Goal: Task Accomplishment & Management: Use online tool/utility

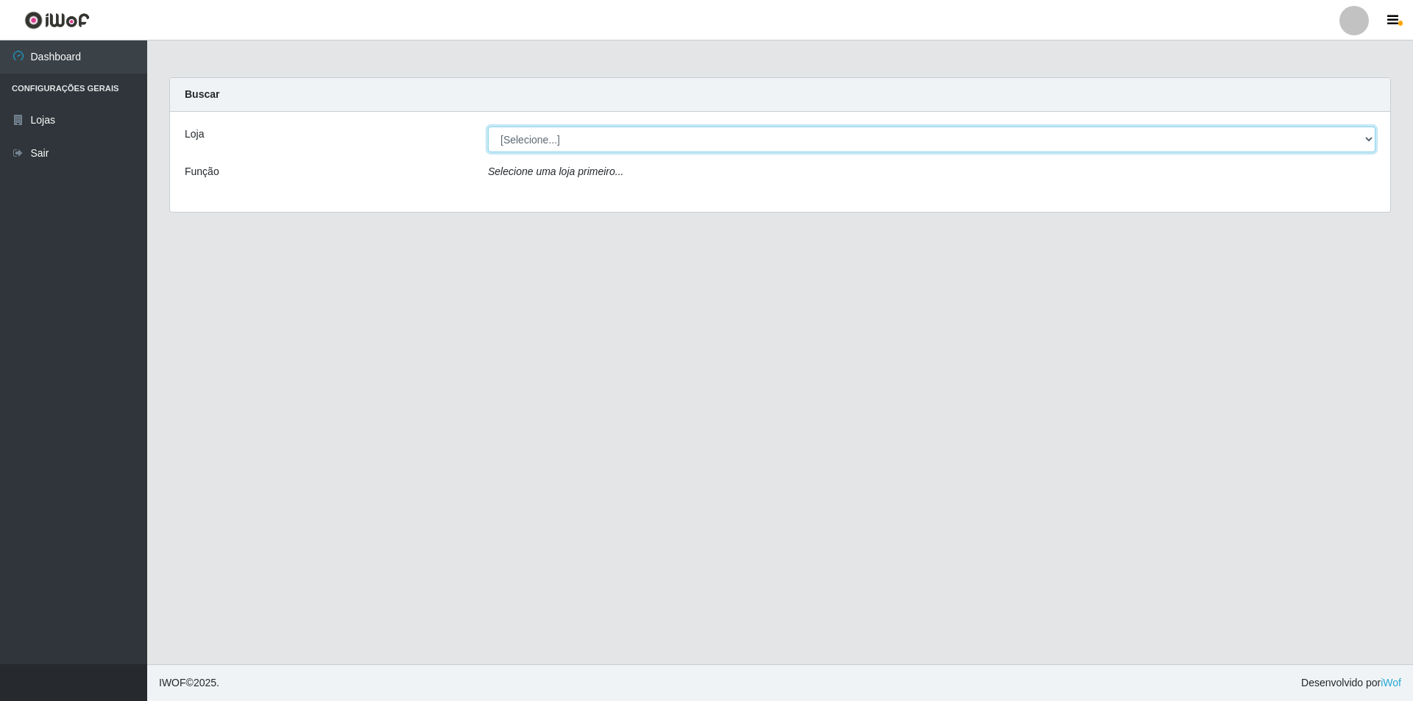
click at [598, 137] on select "[Selecione...] Atacado Vem - [STREET_ADDRESS]" at bounding box center [932, 140] width 888 height 26
select select "449"
click at [488, 127] on select "[Selecione...] Atacado Vem - [STREET_ADDRESS]" at bounding box center [932, 140] width 888 height 26
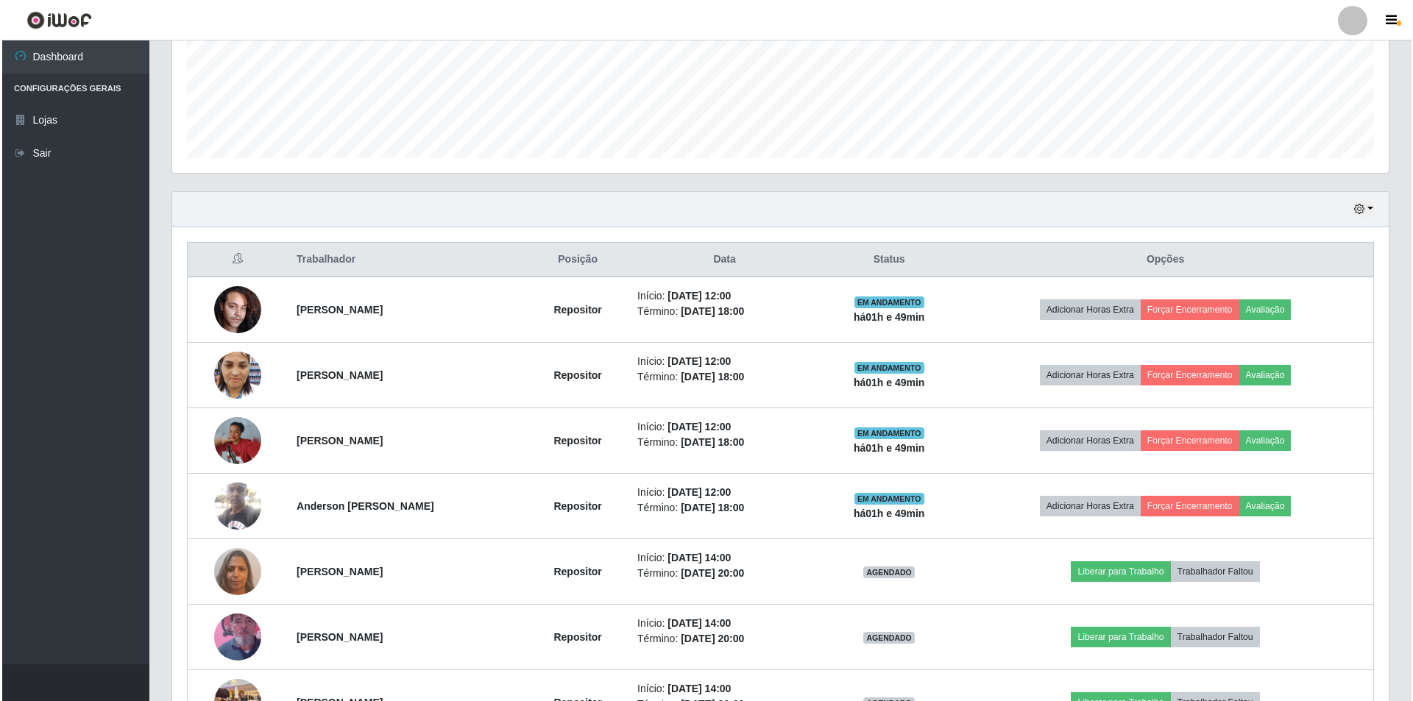
scroll to position [442, 0]
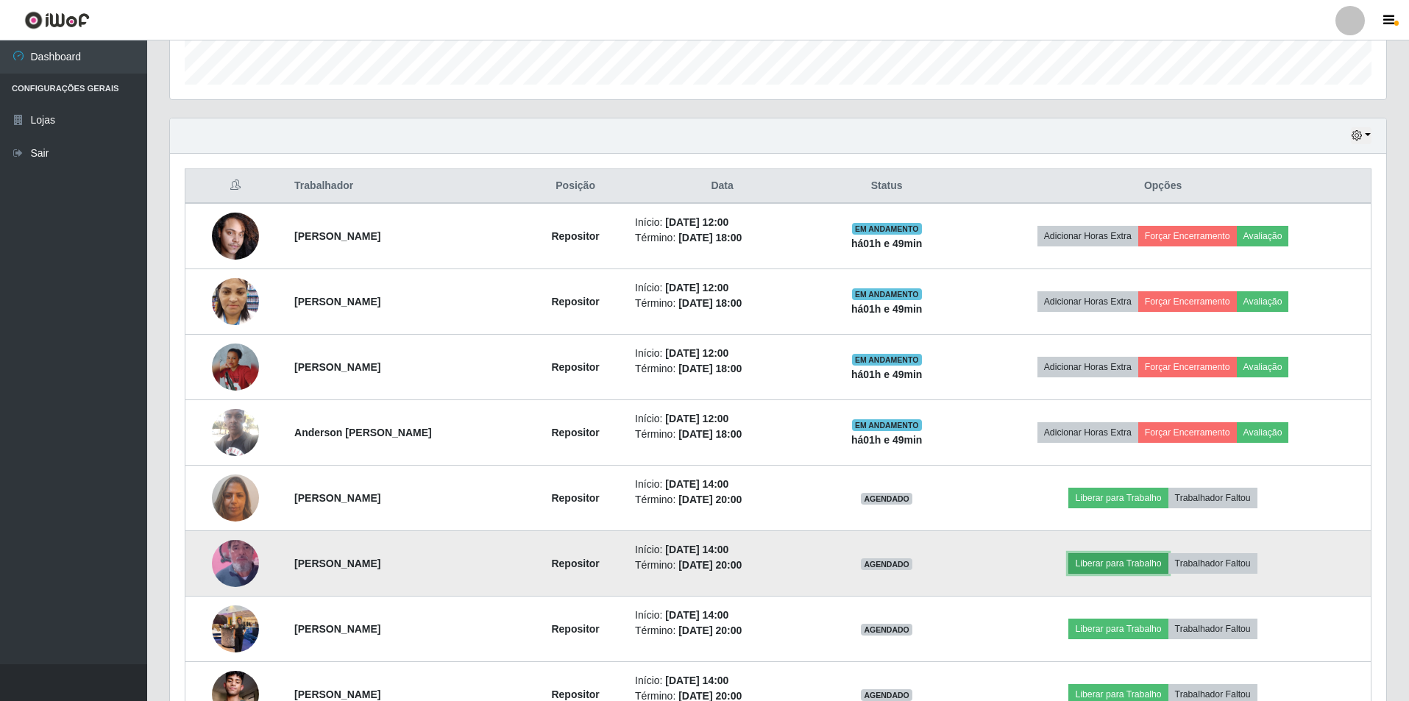
click at [1155, 565] on button "Liberar para Trabalho" at bounding box center [1118, 563] width 99 height 21
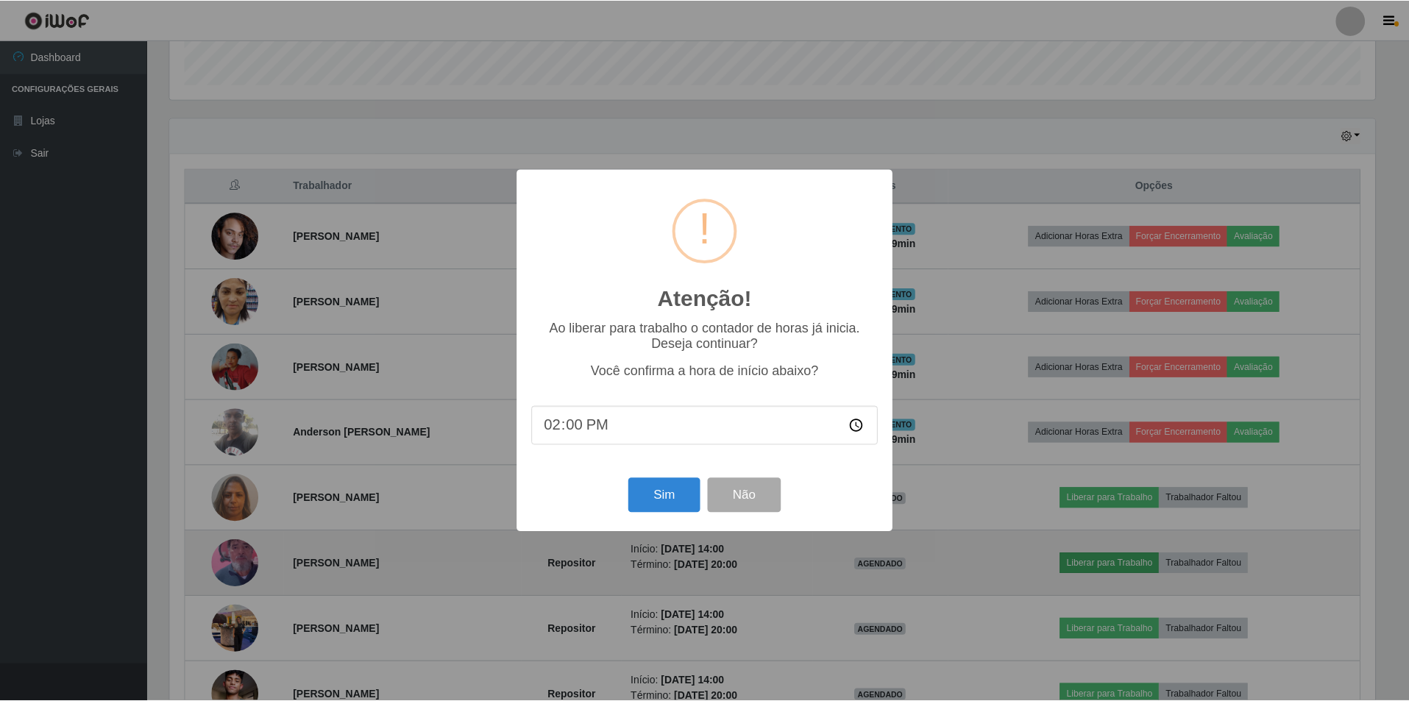
scroll to position [305, 1209]
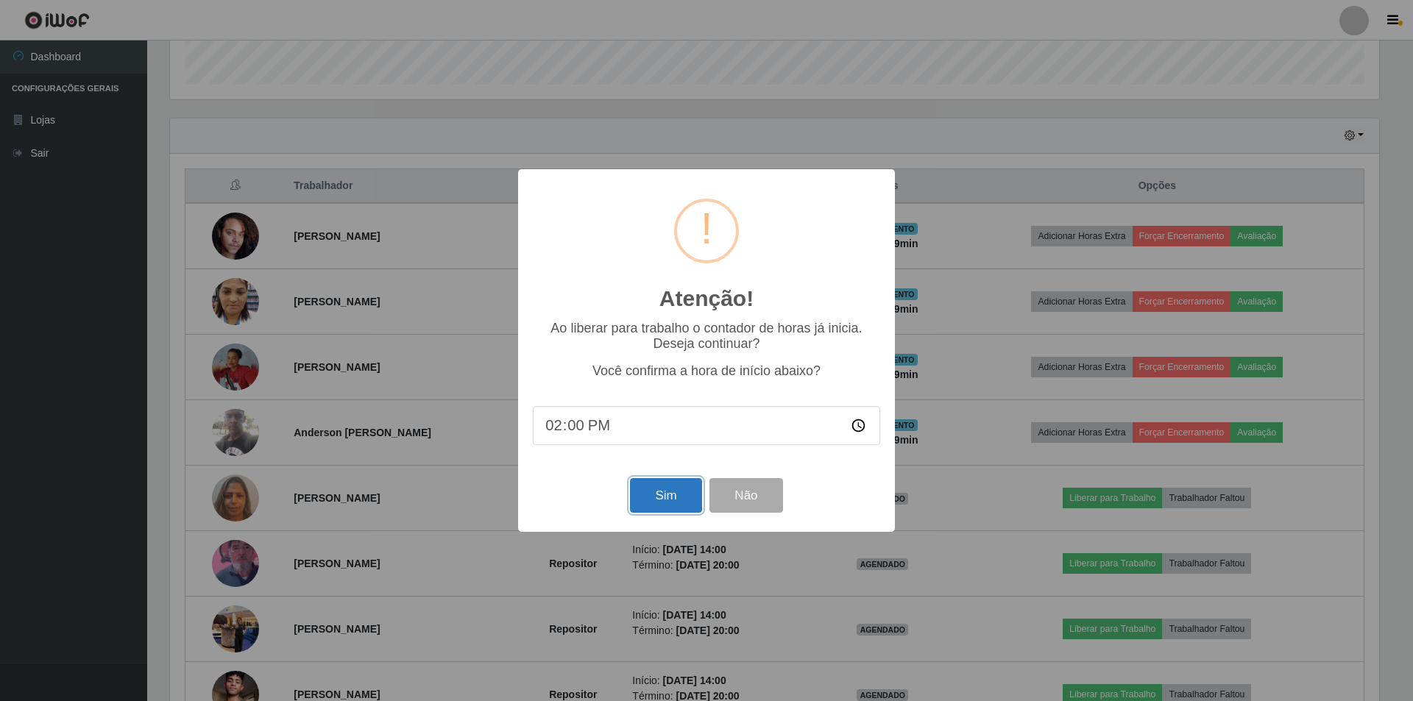
click at [659, 495] on button "Sim" at bounding box center [665, 495] width 71 height 35
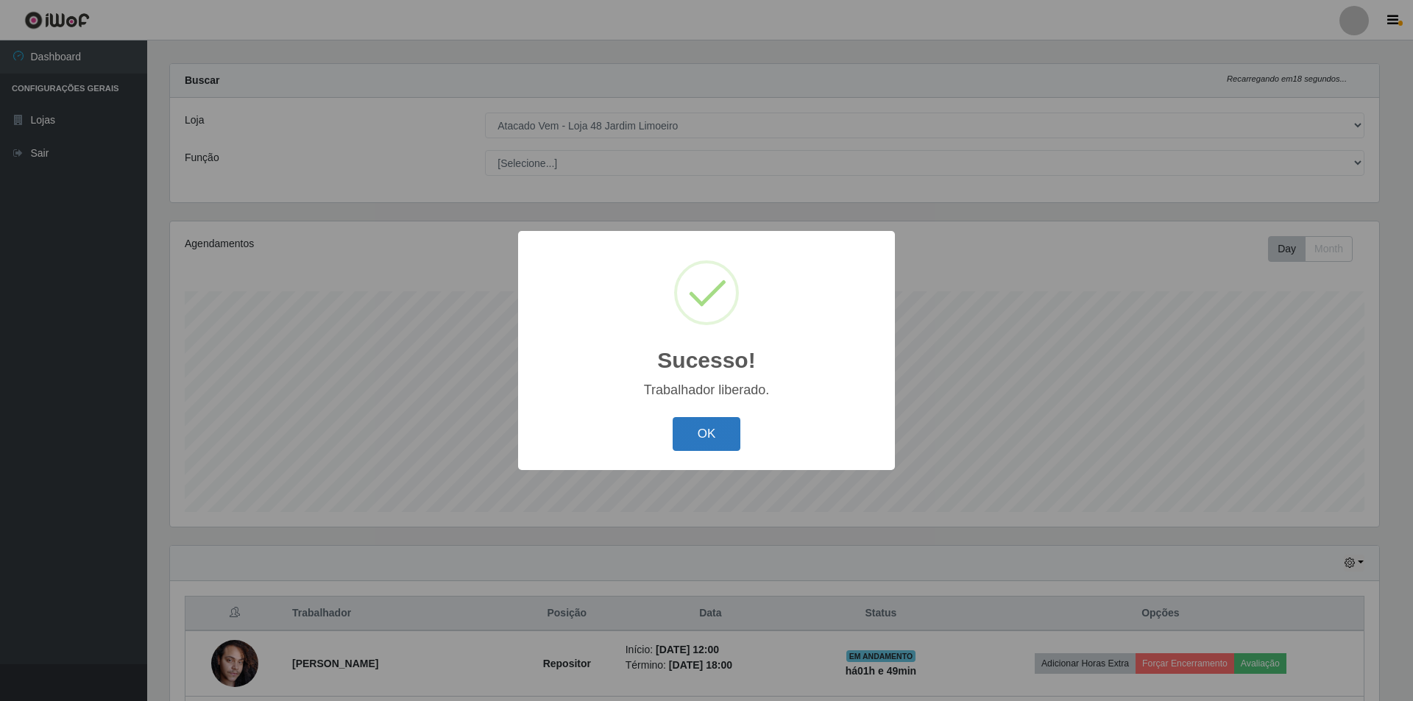
click at [709, 444] on button "OK" at bounding box center [707, 434] width 68 height 35
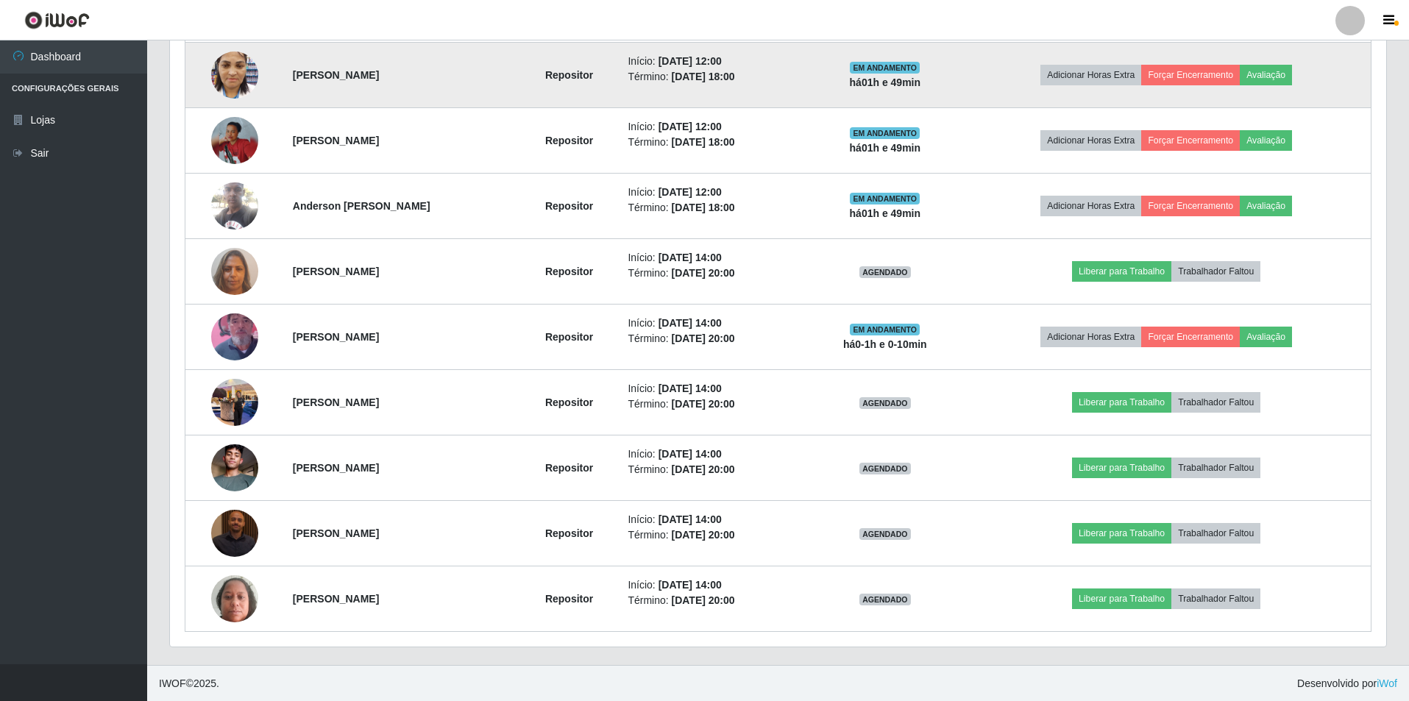
scroll to position [669, 0]
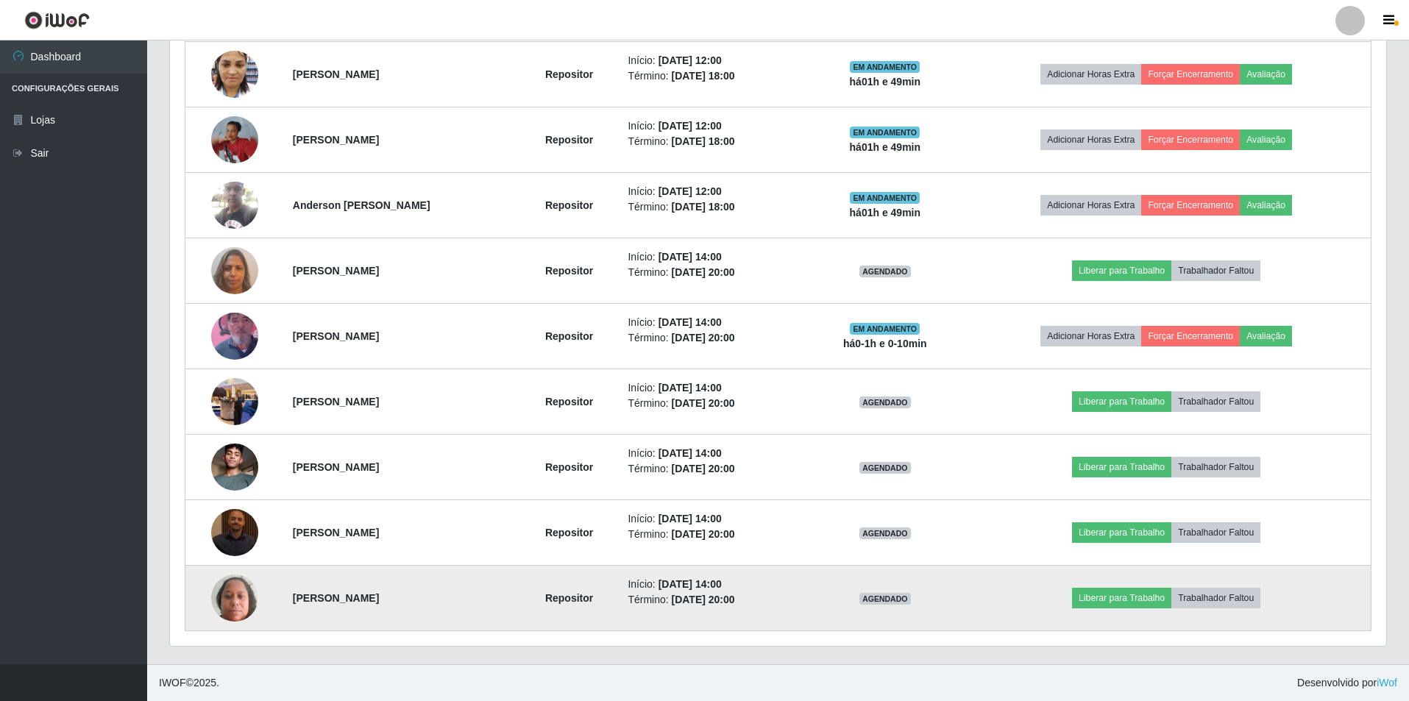
click at [1162, 586] on td "Liberar para Trabalho Trabalhador Faltou" at bounding box center [1166, 599] width 409 height 66
click at [1139, 598] on button "Liberar para Trabalho" at bounding box center [1121, 598] width 99 height 21
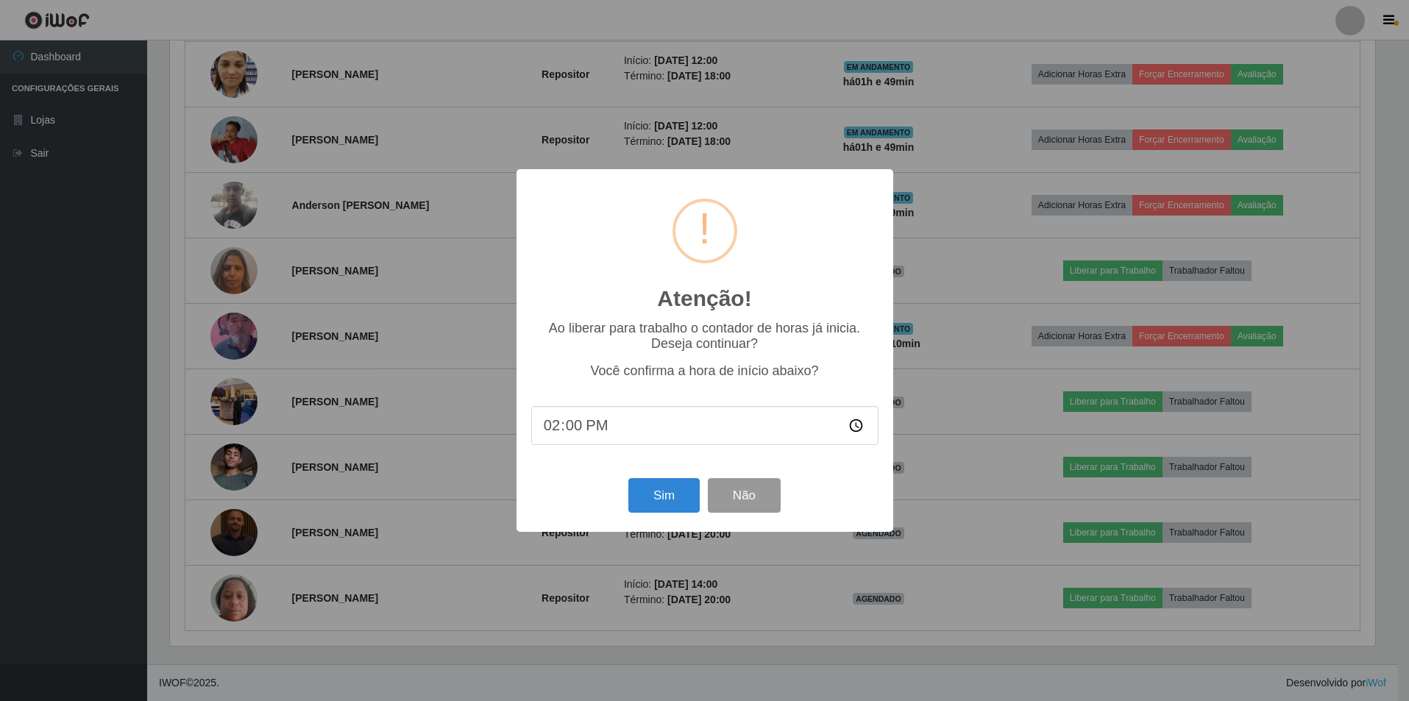
scroll to position [305, 1209]
click at [661, 497] on button "Sim" at bounding box center [665, 495] width 71 height 35
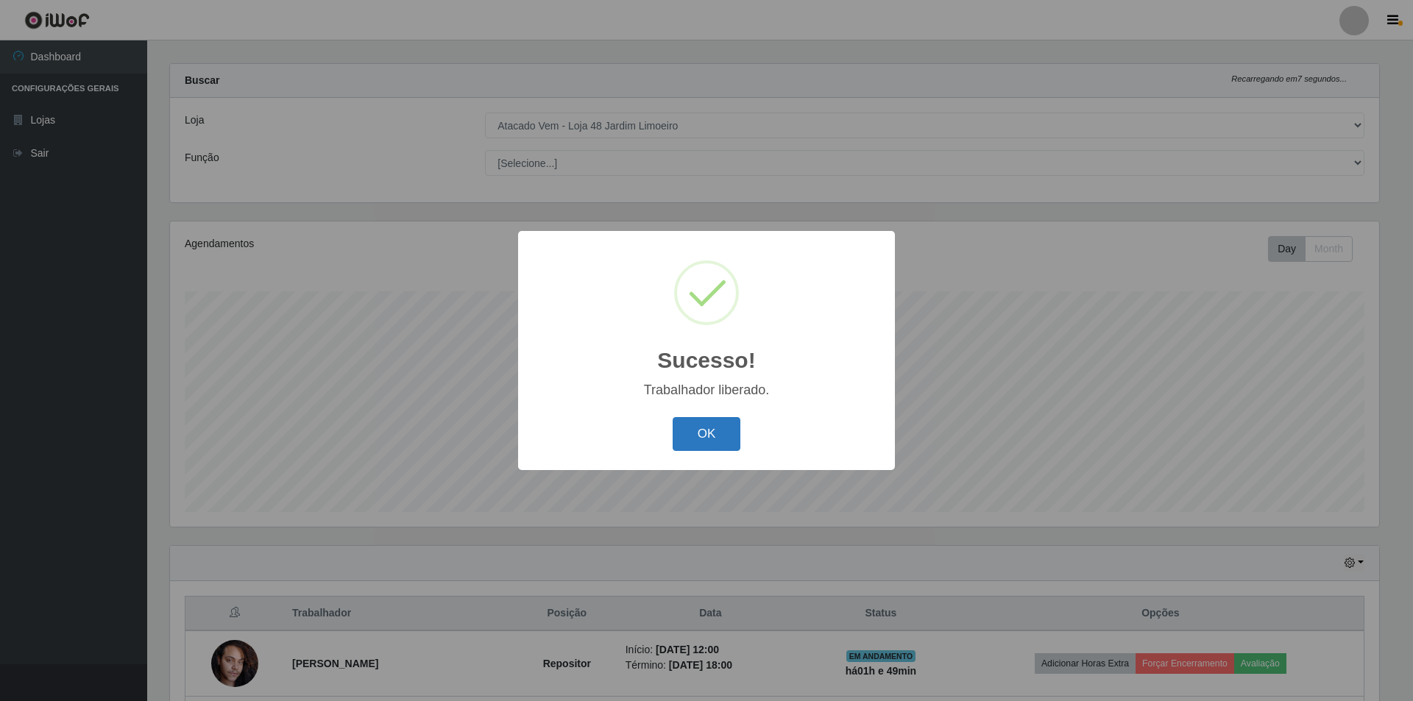
click at [687, 438] on button "OK" at bounding box center [707, 434] width 68 height 35
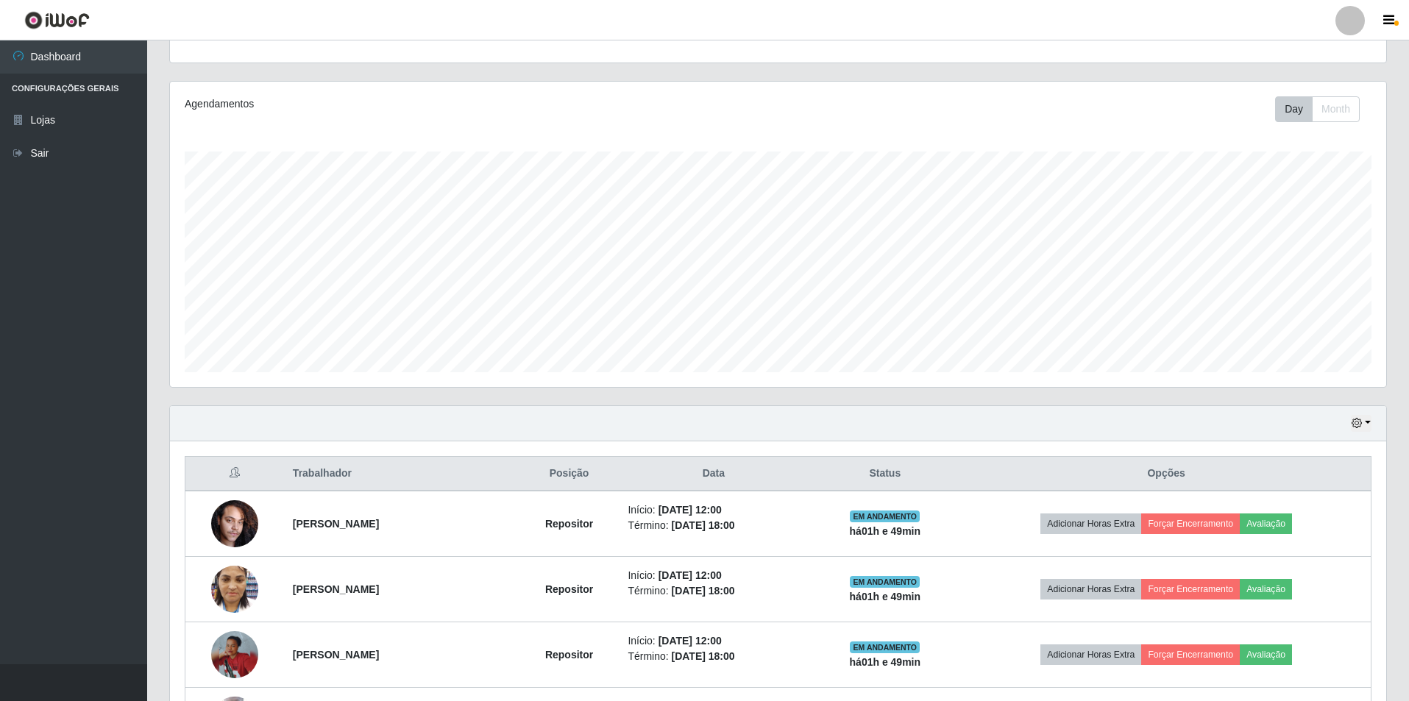
scroll to position [0, 0]
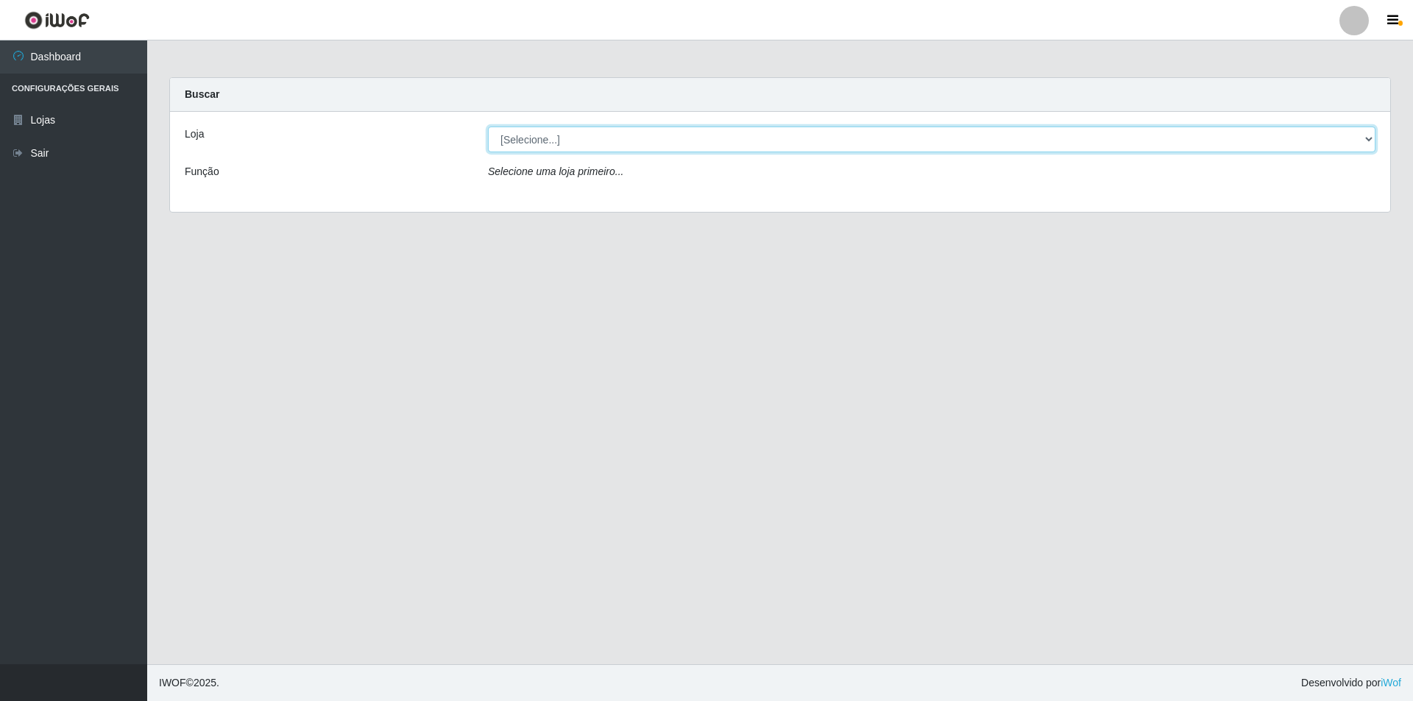
click at [573, 146] on select "[Selecione...] Atacado Vem - [STREET_ADDRESS]" at bounding box center [932, 140] width 888 height 26
select select "449"
click at [488, 127] on select "[Selecione...] Atacado Vem - [STREET_ADDRESS]" at bounding box center [932, 140] width 888 height 26
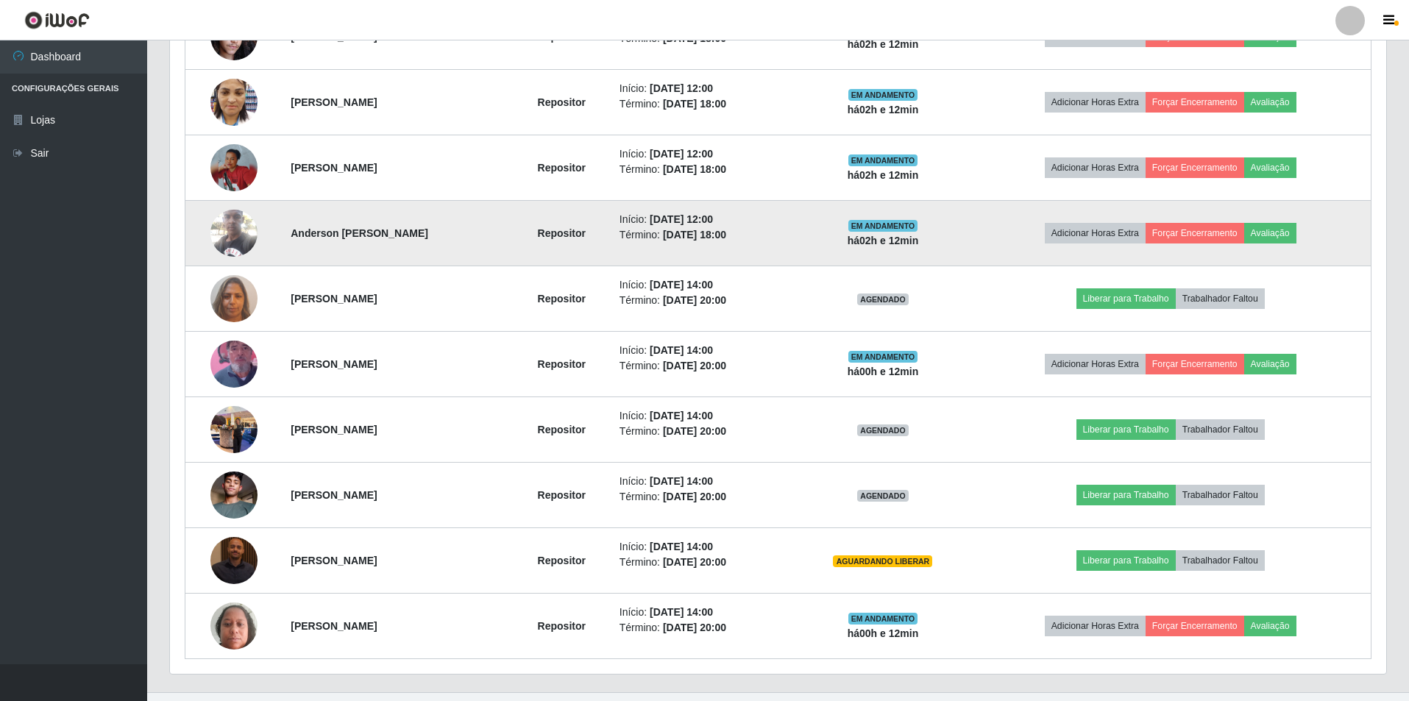
scroll to position [662, 0]
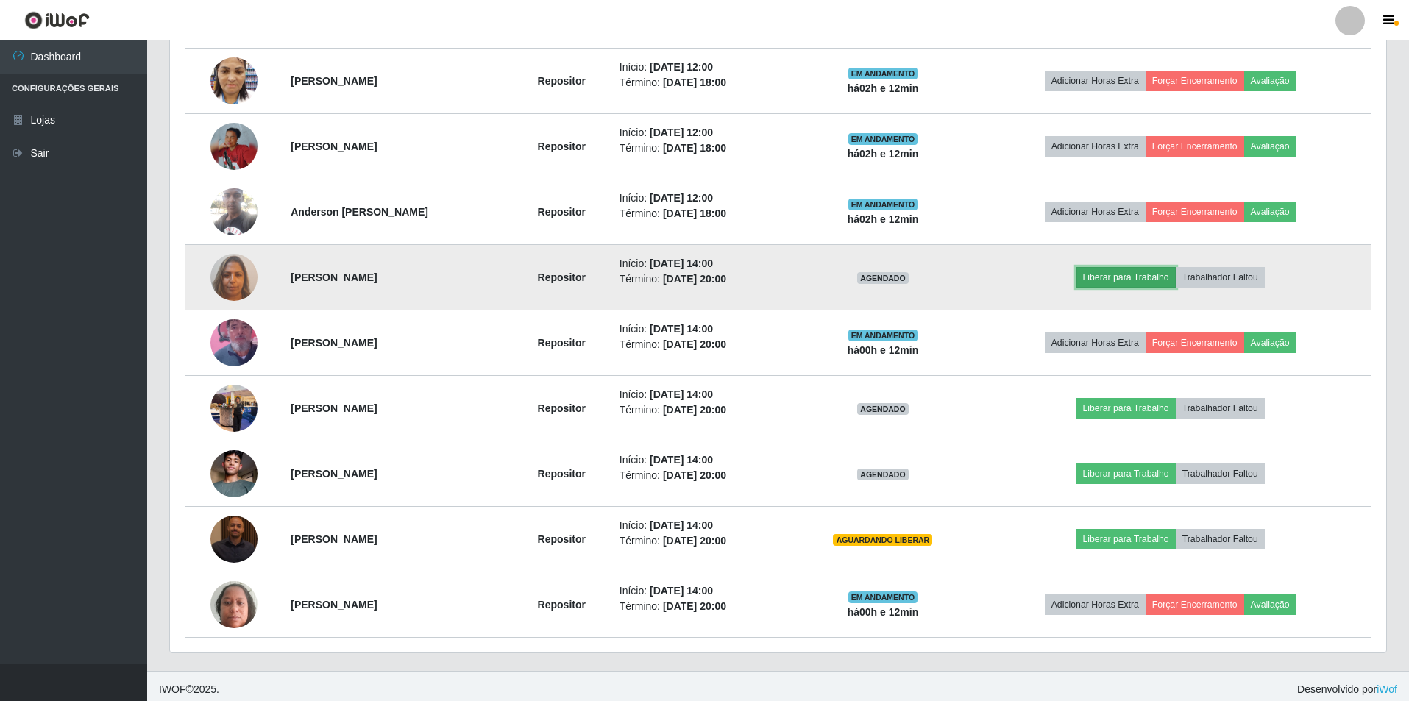
click at [1129, 275] on button "Liberar para Trabalho" at bounding box center [1126, 277] width 99 height 21
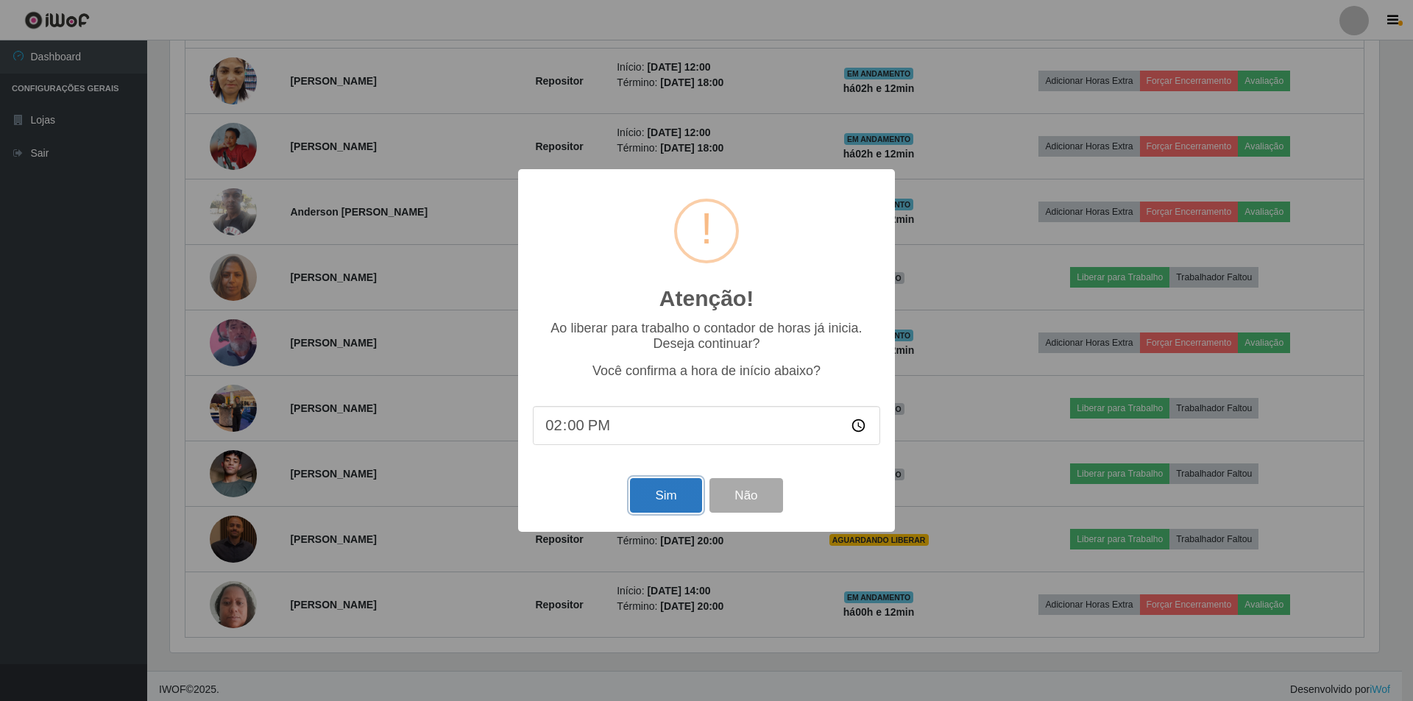
click at [652, 489] on button "Sim" at bounding box center [665, 495] width 71 height 35
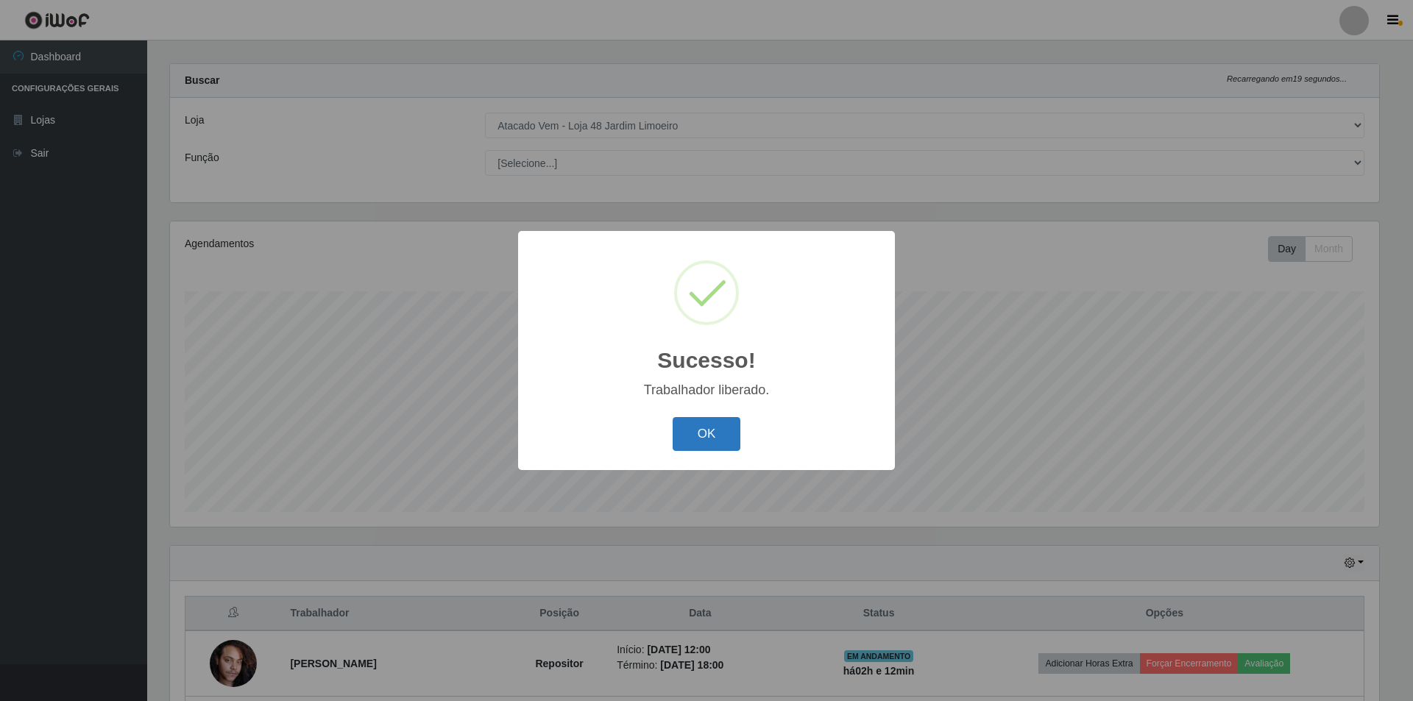
click at [701, 429] on button "OK" at bounding box center [707, 434] width 68 height 35
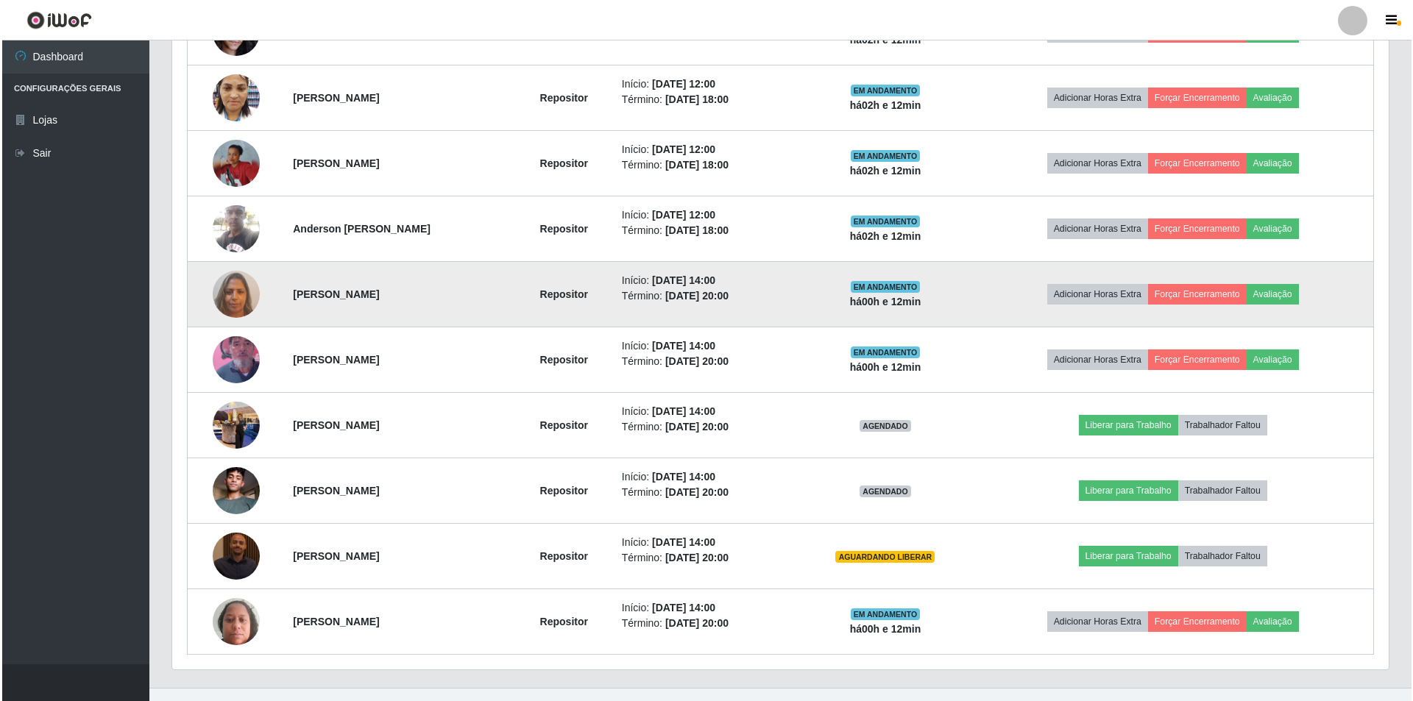
scroll to position [669, 0]
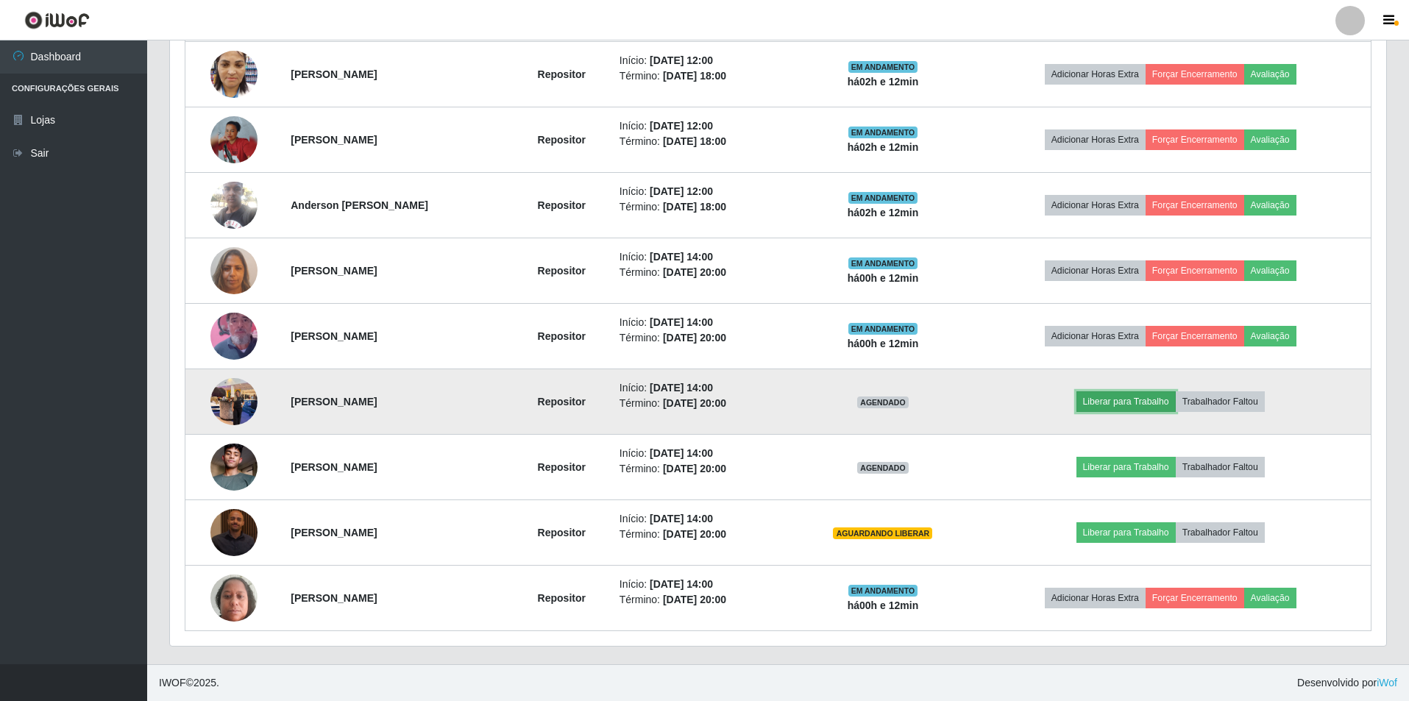
click at [1128, 403] on button "Liberar para Trabalho" at bounding box center [1126, 402] width 99 height 21
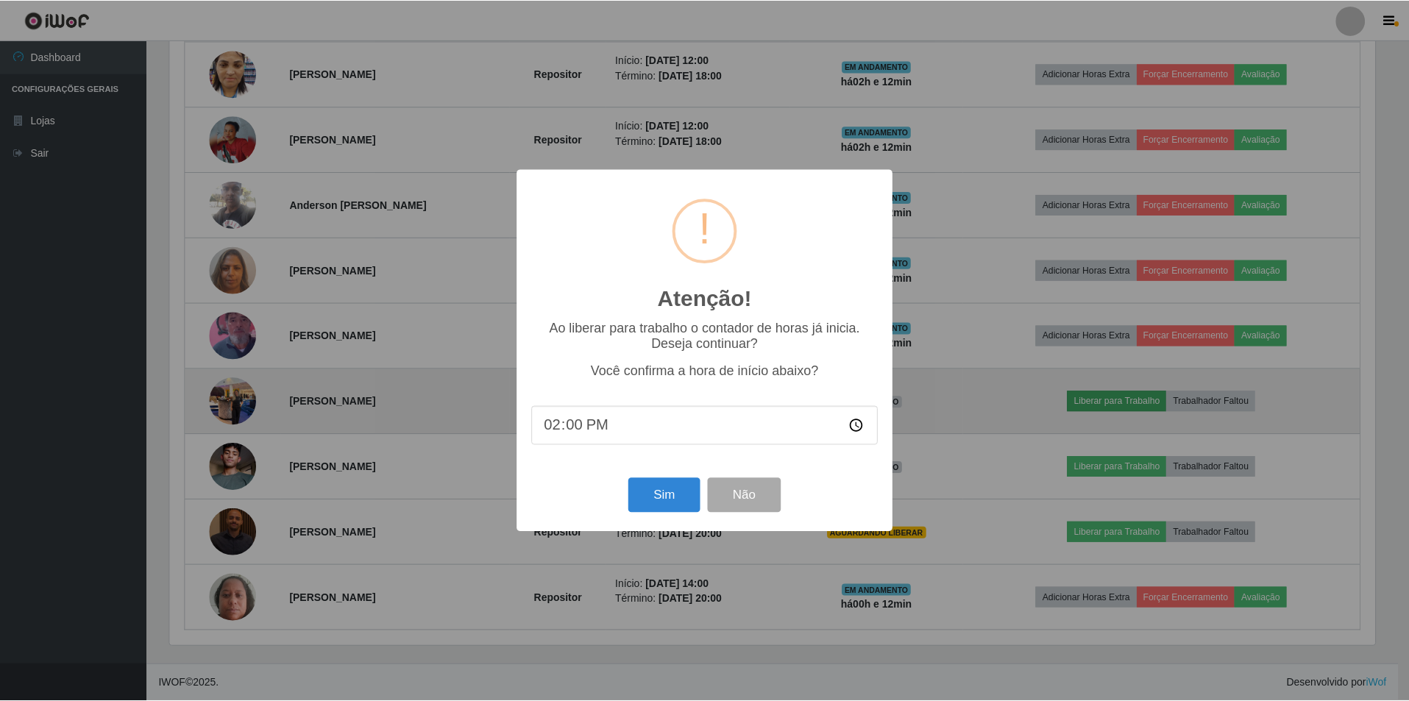
scroll to position [305, 1209]
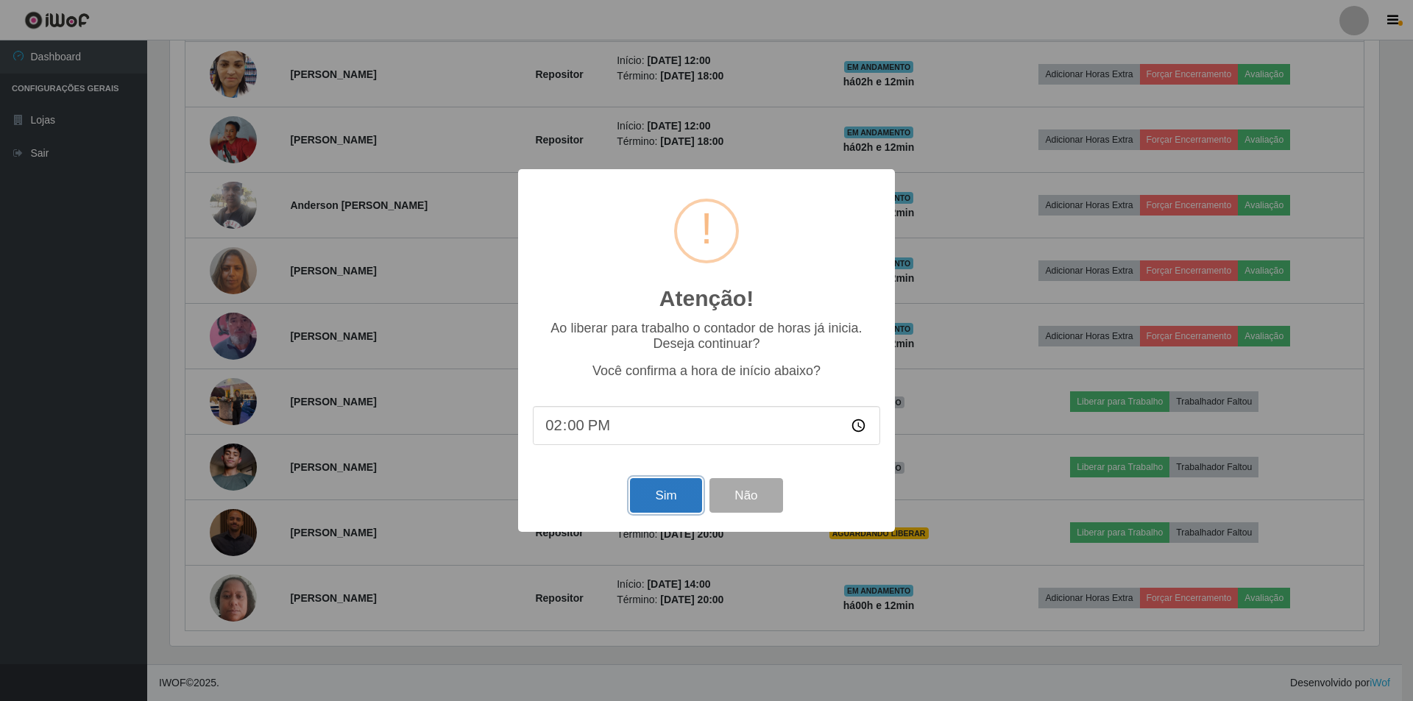
click at [659, 502] on button "Sim" at bounding box center [665, 495] width 71 height 35
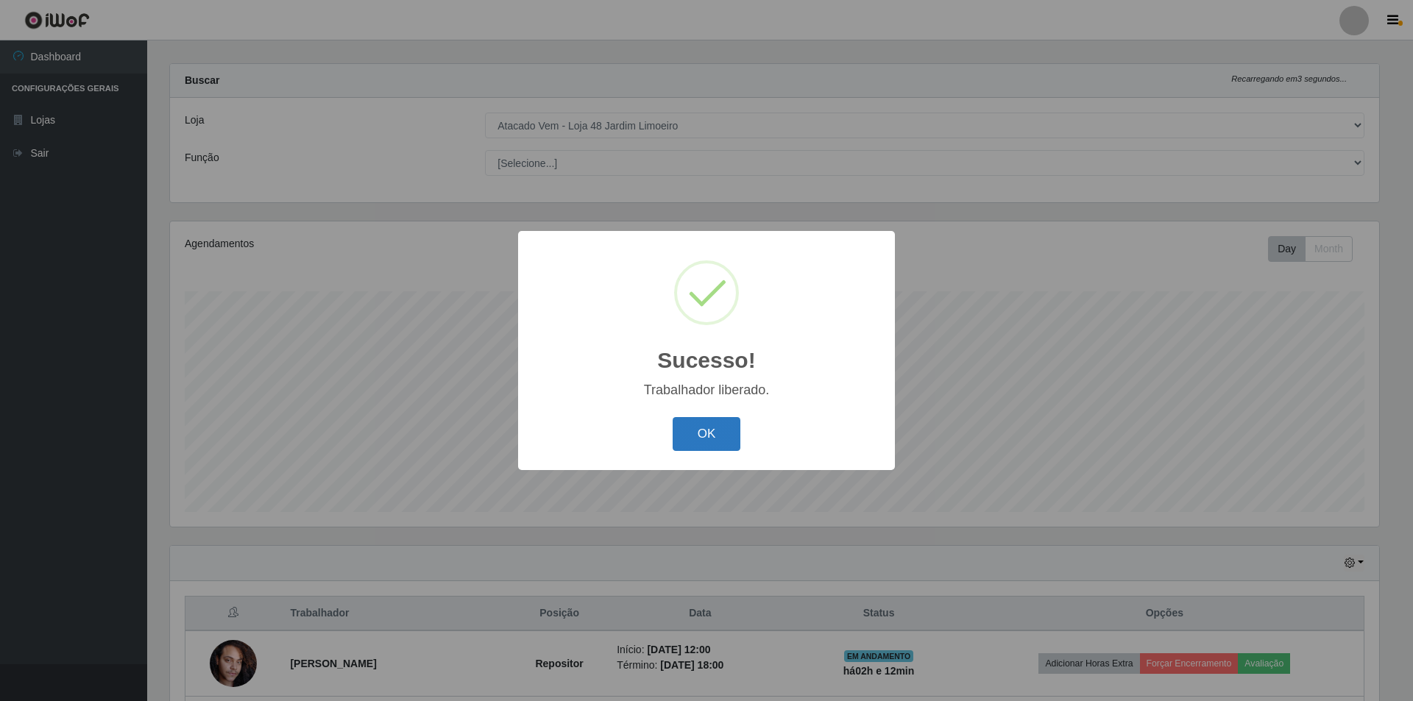
click at [724, 438] on button "OK" at bounding box center [707, 434] width 68 height 35
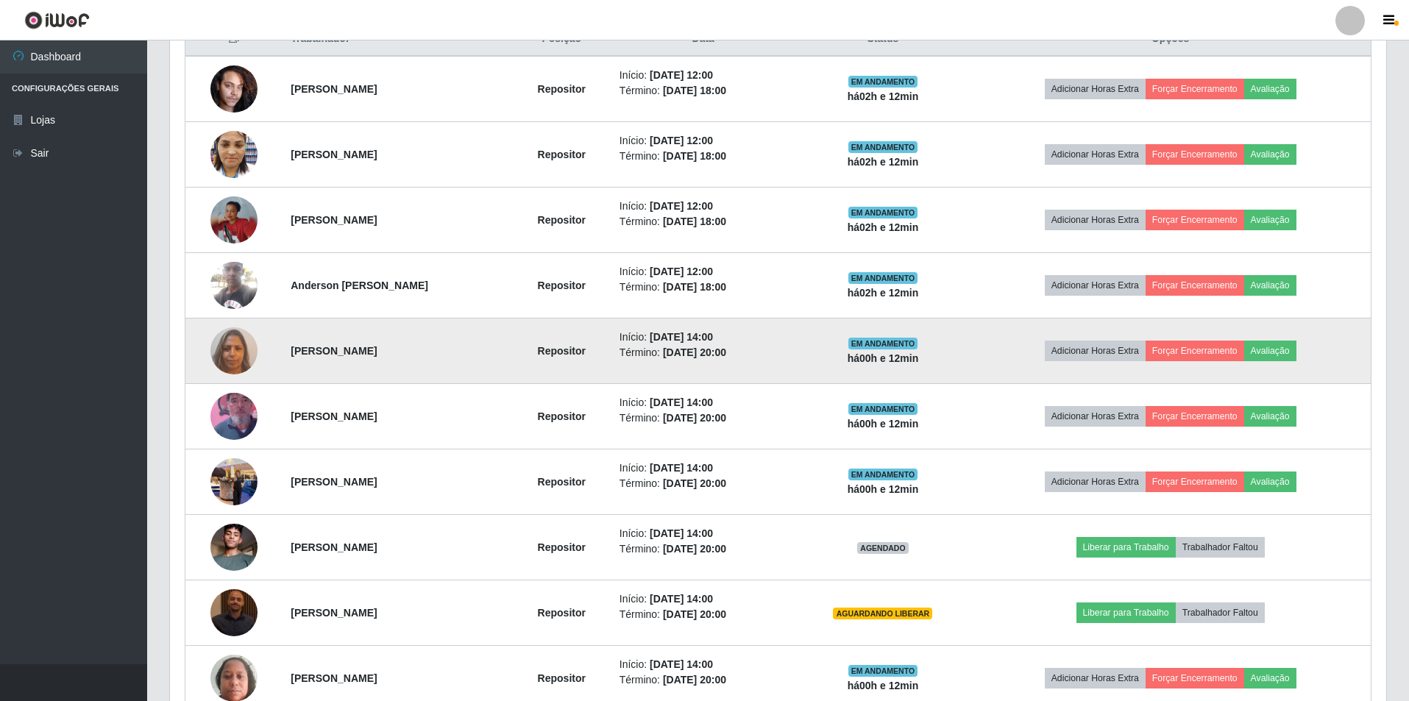
scroll to position [669, 0]
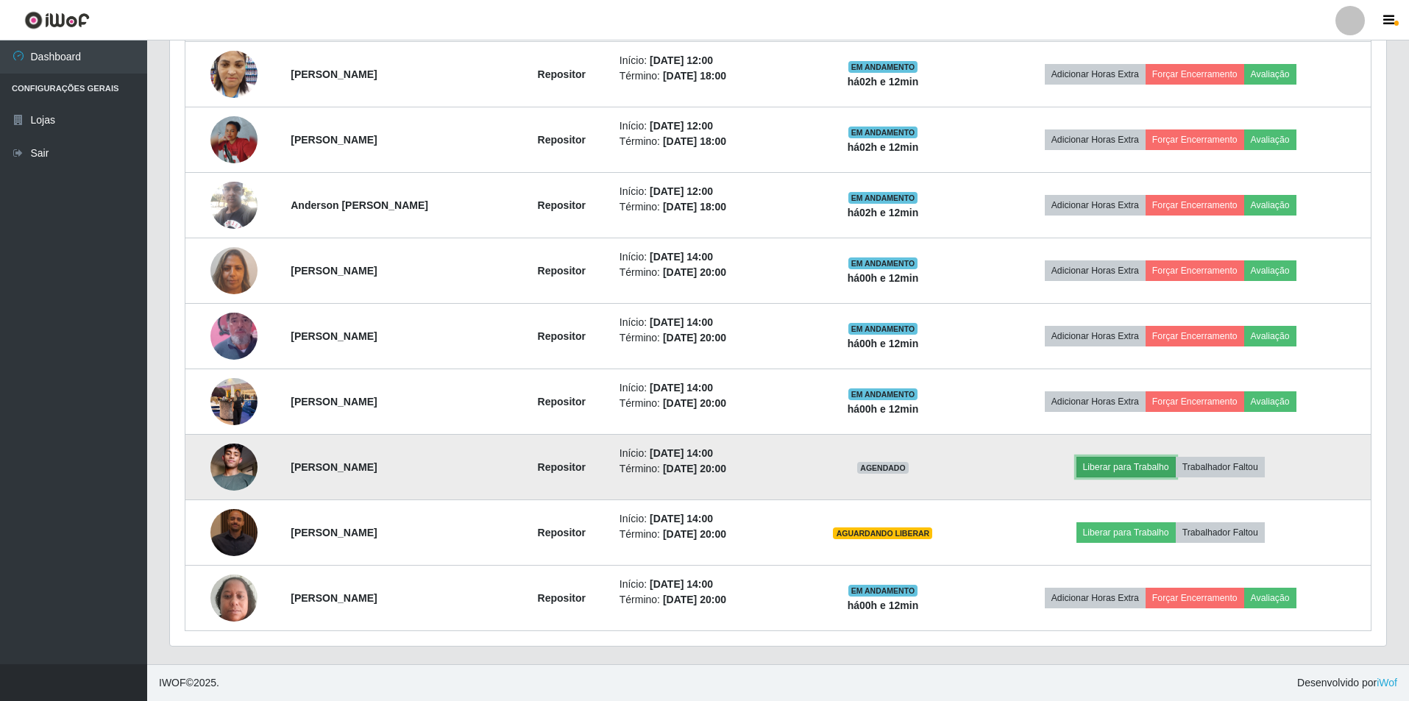
click at [1147, 461] on button "Liberar para Trabalho" at bounding box center [1126, 467] width 99 height 21
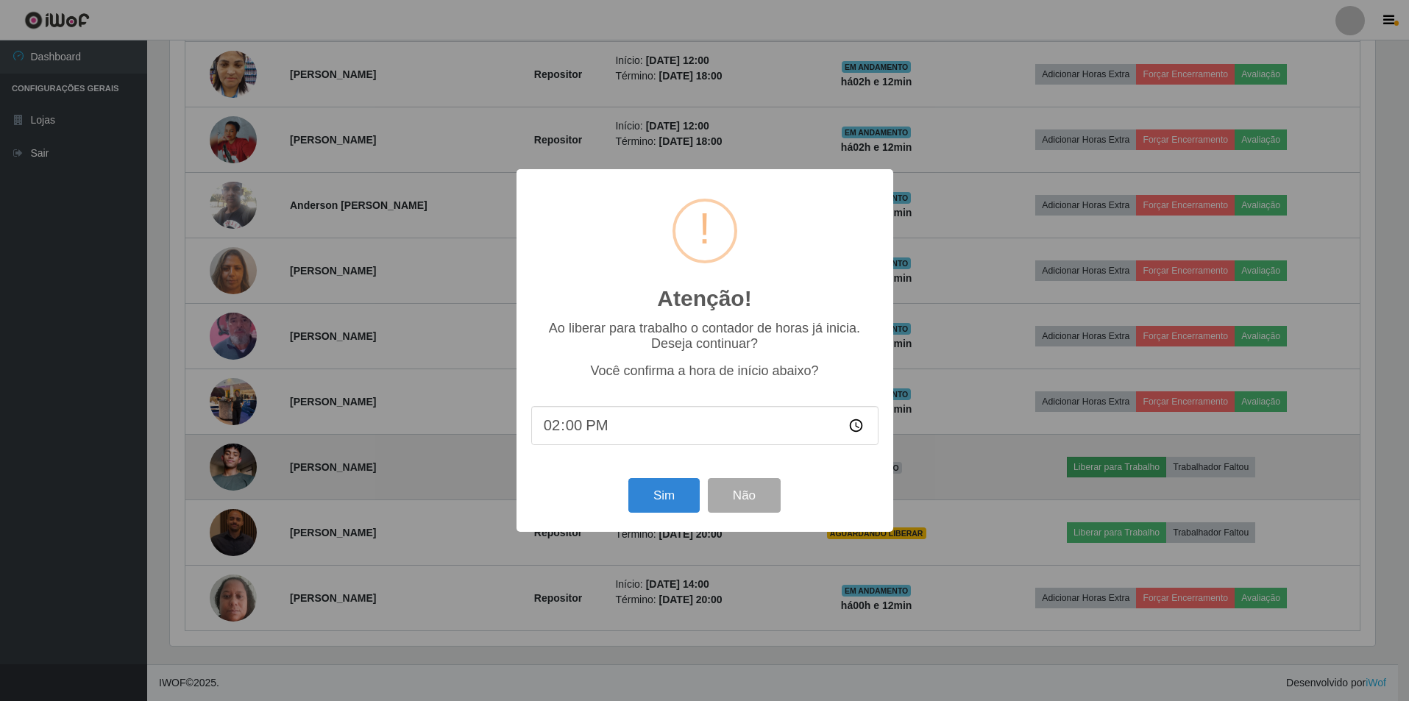
scroll to position [305, 1209]
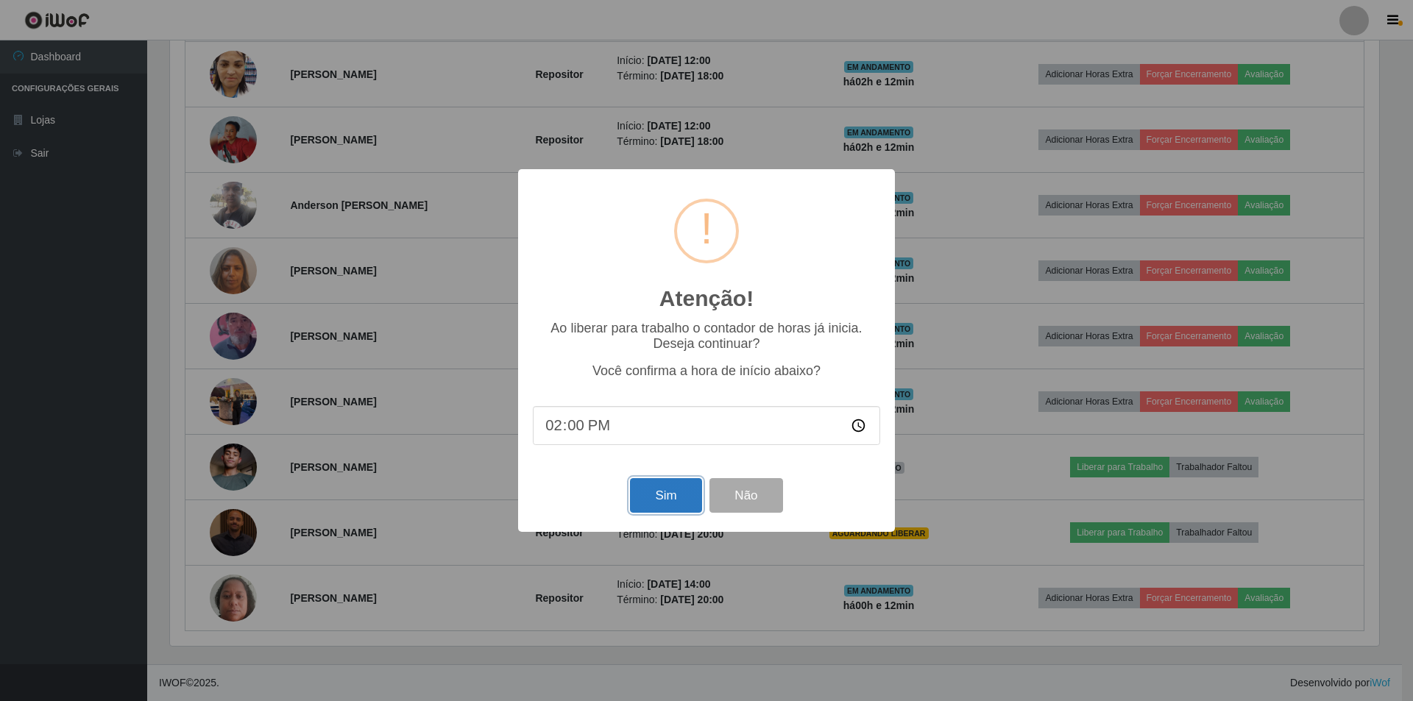
click at [659, 496] on button "Sim" at bounding box center [665, 495] width 71 height 35
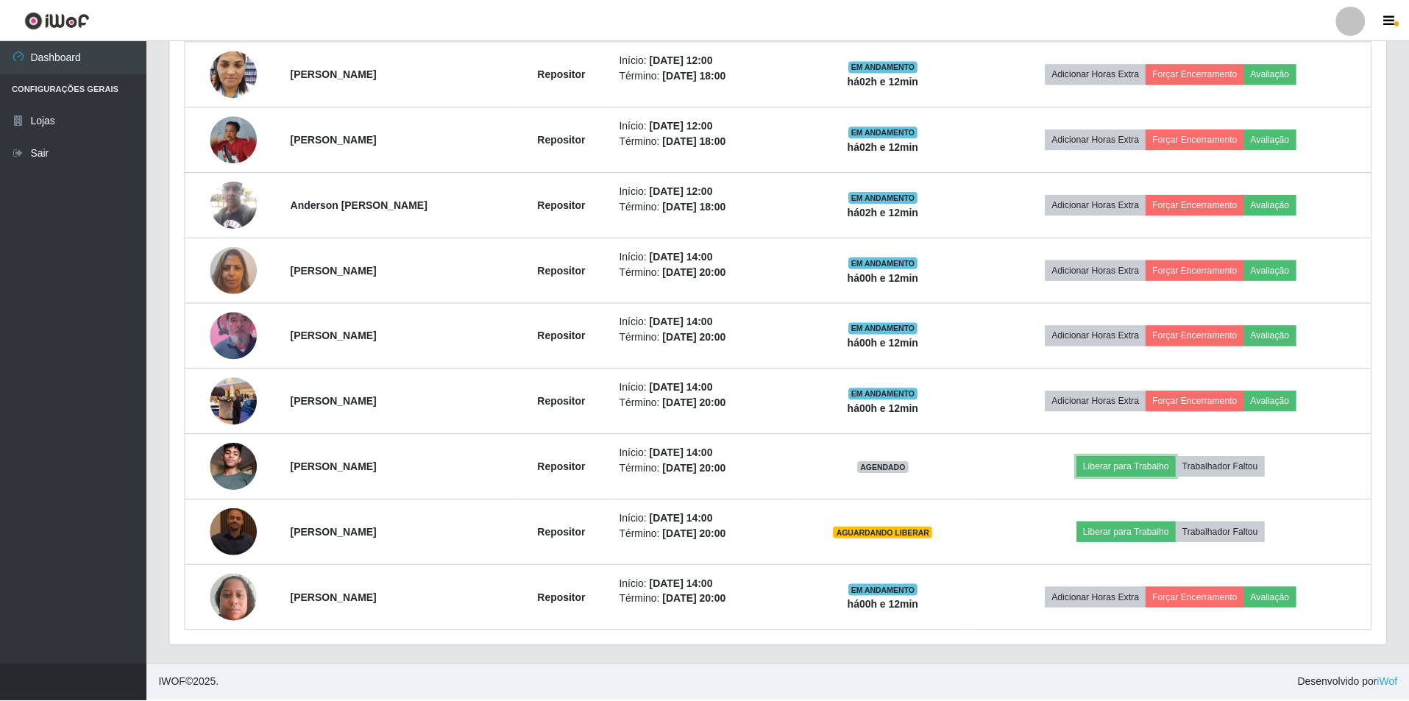
scroll to position [0, 0]
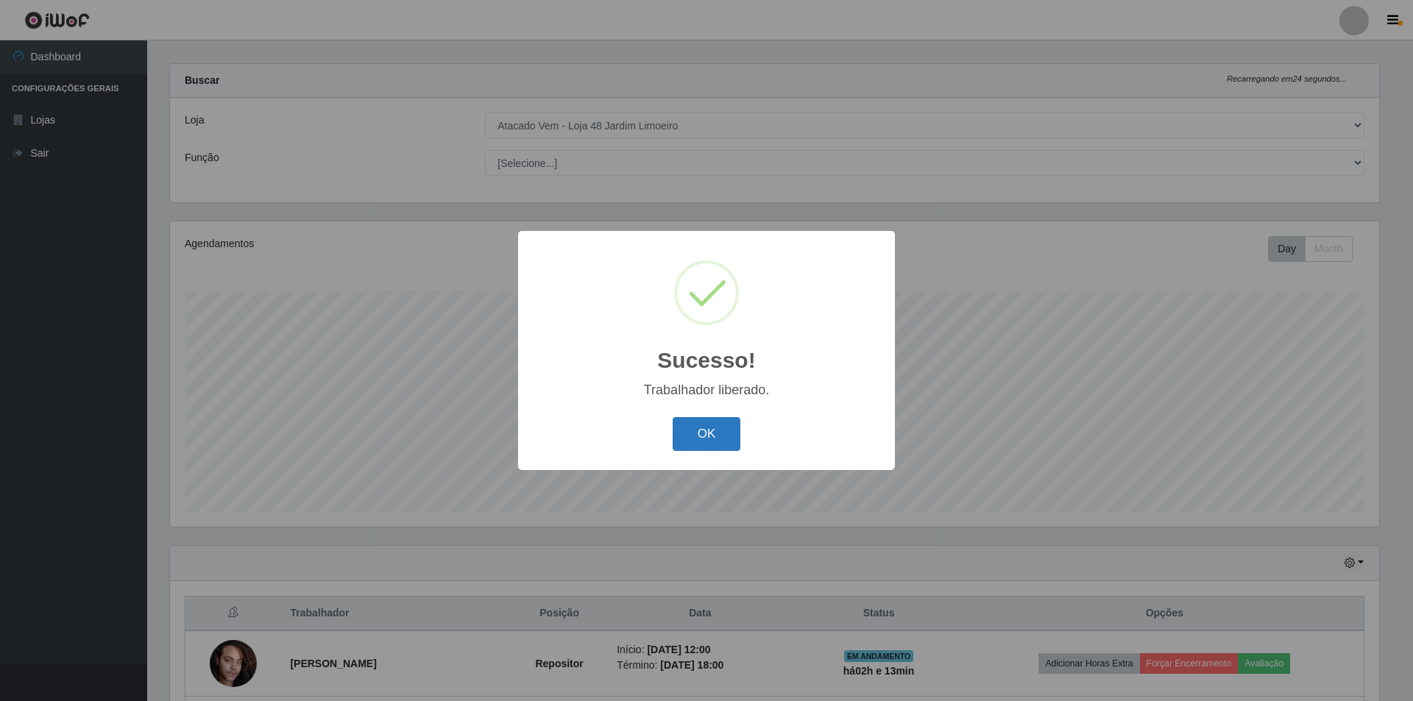
click at [711, 447] on button "OK" at bounding box center [707, 434] width 68 height 35
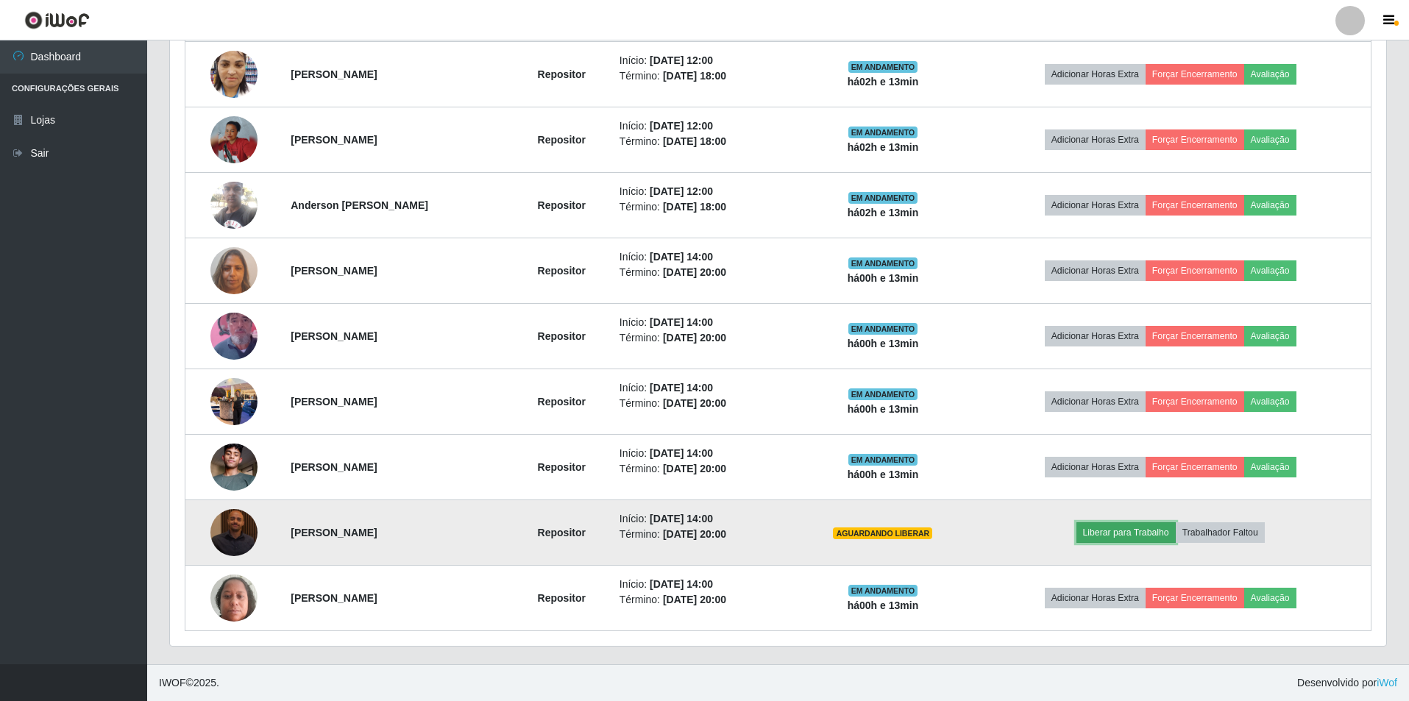
click at [1132, 532] on button "Liberar para Trabalho" at bounding box center [1126, 533] width 99 height 21
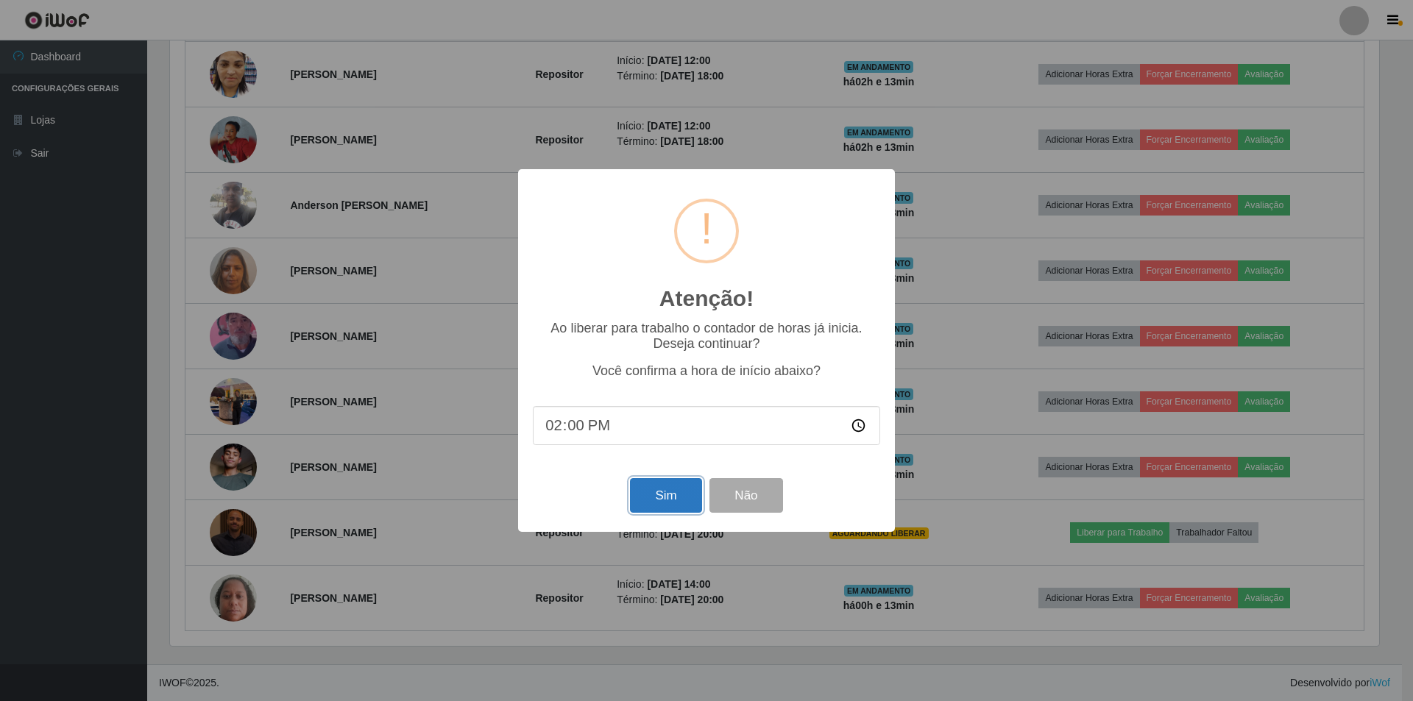
click at [653, 492] on button "Sim" at bounding box center [665, 495] width 71 height 35
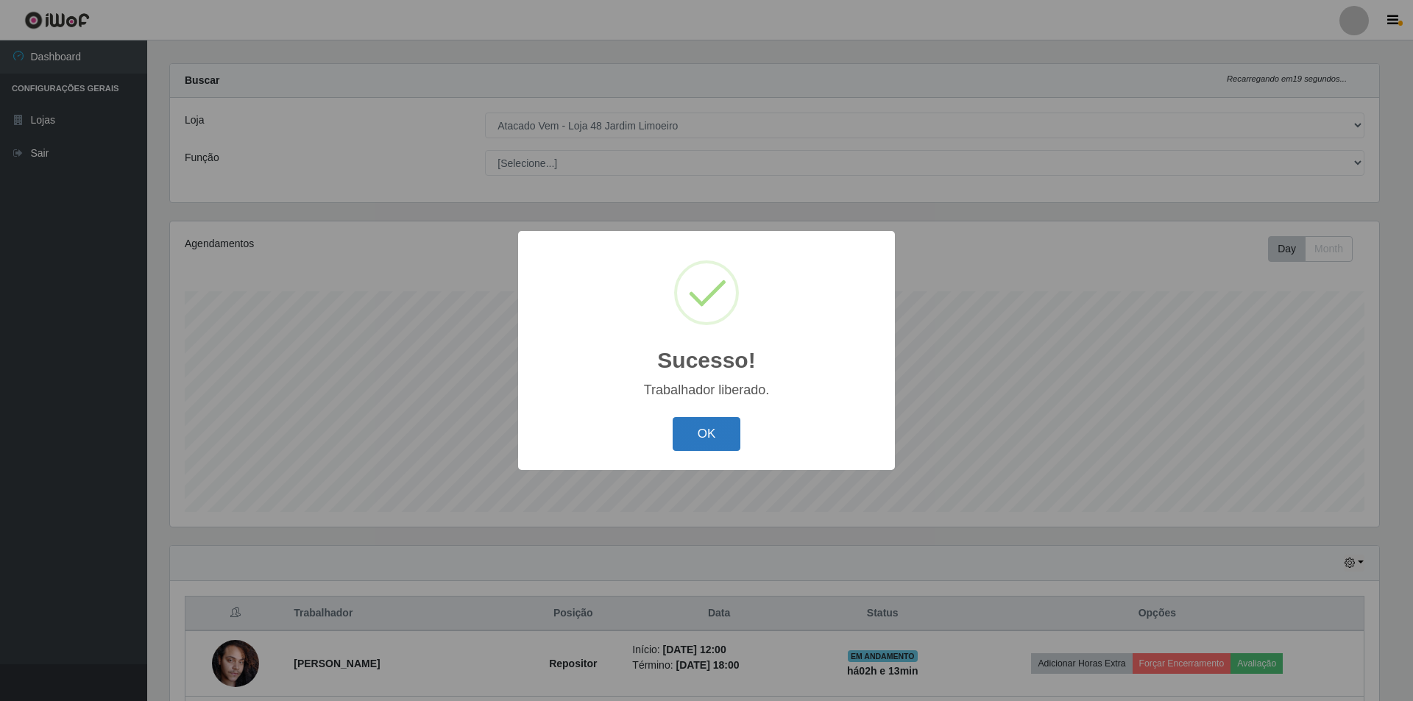
click at [707, 437] on button "OK" at bounding box center [707, 434] width 68 height 35
